Goal: Information Seeking & Learning: Learn about a topic

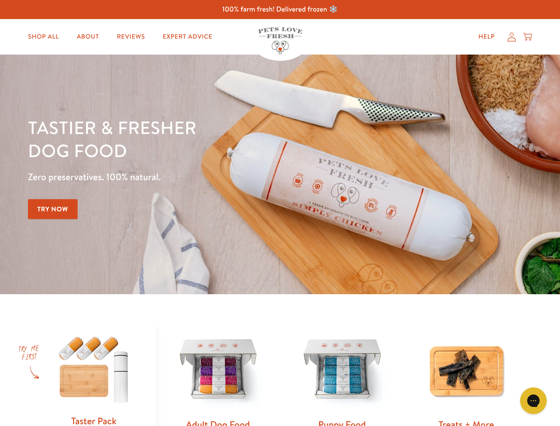
click at [280, 213] on div "Tastier & fresher dog food Zero preservatives. 100% natural. Try Now" at bounding box center [196, 174] width 336 height 117
click at [533, 400] on icon "Gorgias live chat" at bounding box center [533, 400] width 8 height 8
